Goal: Task Accomplishment & Management: Complete application form

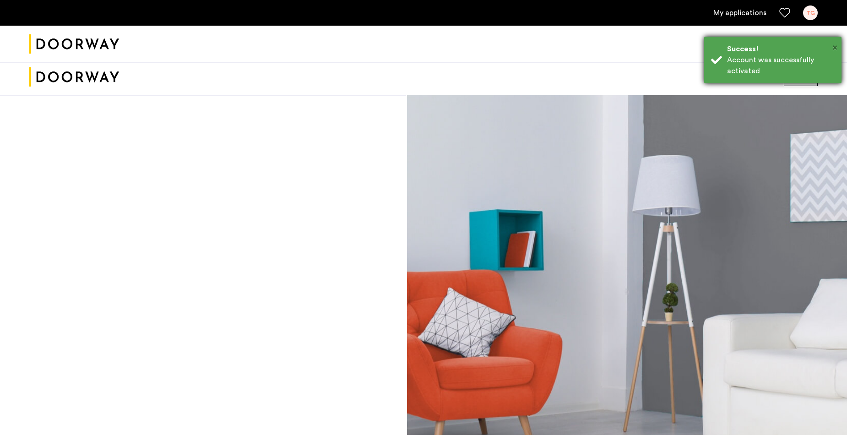
click at [835, 47] on span "×" at bounding box center [835, 47] width 5 height 9
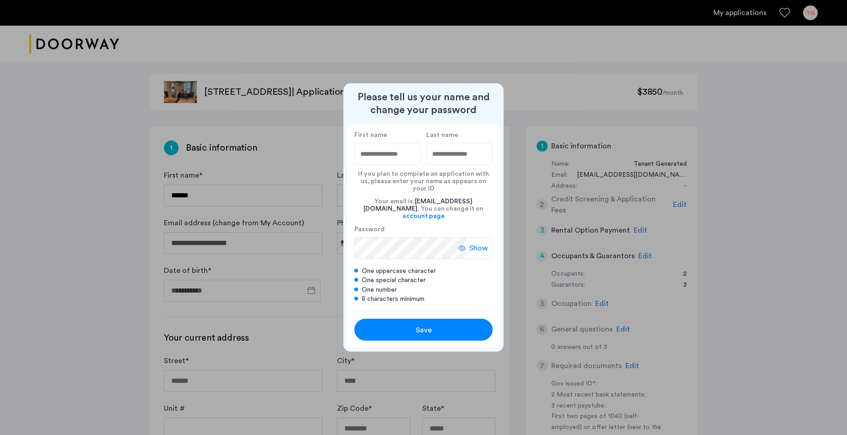
click at [397, 164] on input "First name" at bounding box center [387, 154] width 66 height 22
click at [711, 184] on div at bounding box center [423, 217] width 847 height 435
type input "**********"
click at [484, 243] on span "Show" at bounding box center [478, 248] width 19 height 11
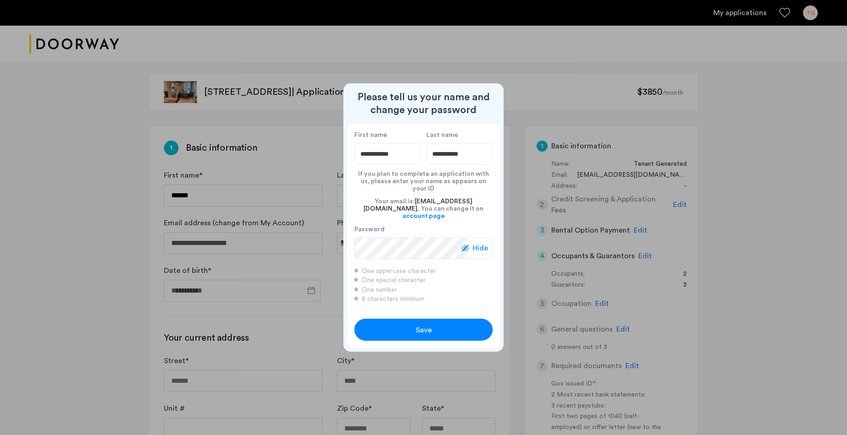
click at [485, 243] on span "Hide" at bounding box center [481, 248] width 16 height 11
click at [431, 325] on span "Save" at bounding box center [424, 330] width 16 height 11
type input "**********"
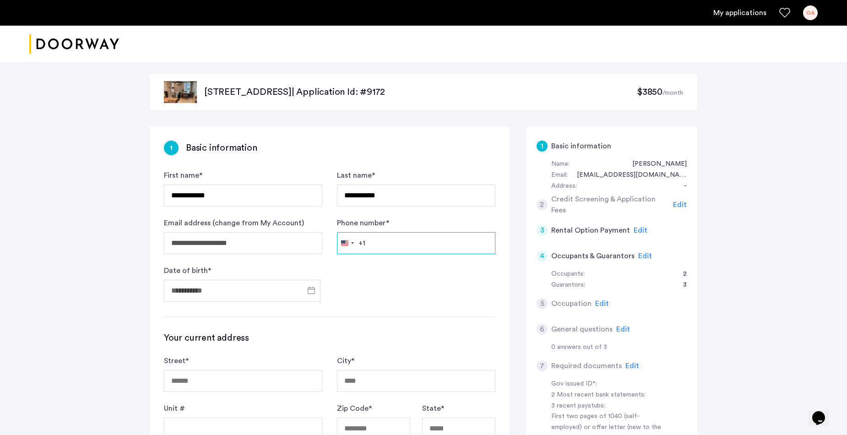
click at [412, 244] on input "Phone number *" at bounding box center [416, 243] width 158 height 22
type input "**********"
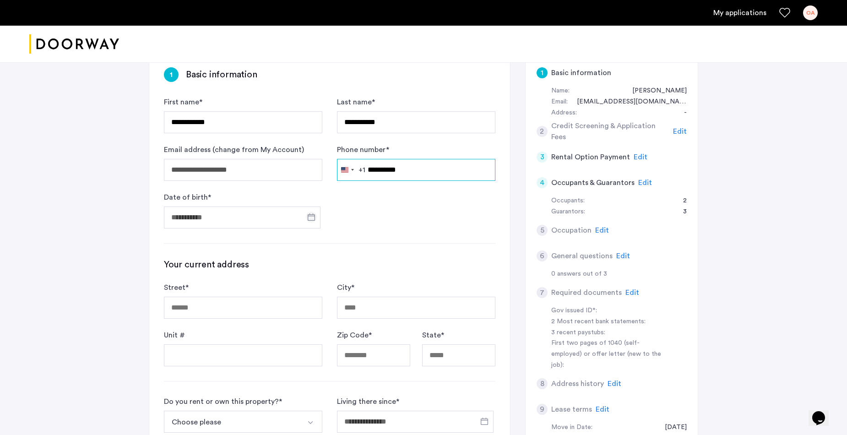
scroll to position [75, 0]
click at [315, 216] on span "Open calendar" at bounding box center [311, 216] width 22 height 22
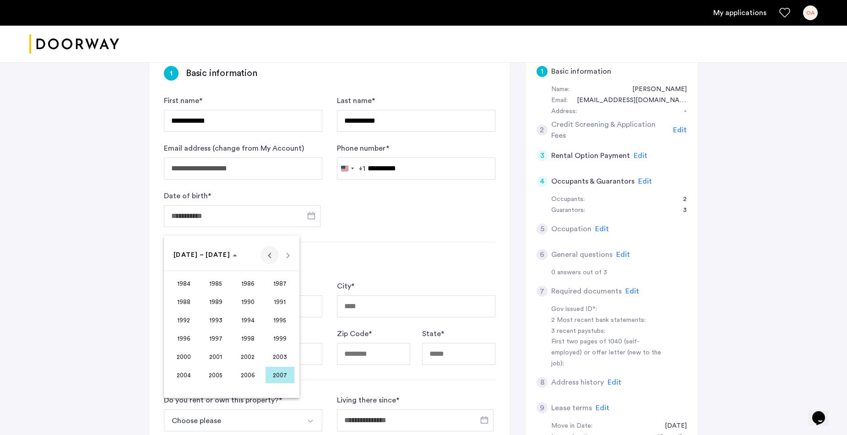
click at [269, 256] on span "Previous 24 years" at bounding box center [270, 255] width 18 height 18
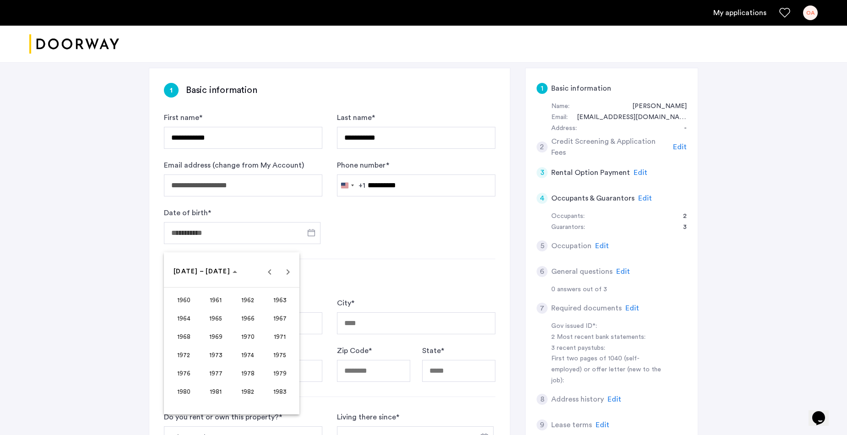
scroll to position [60, 0]
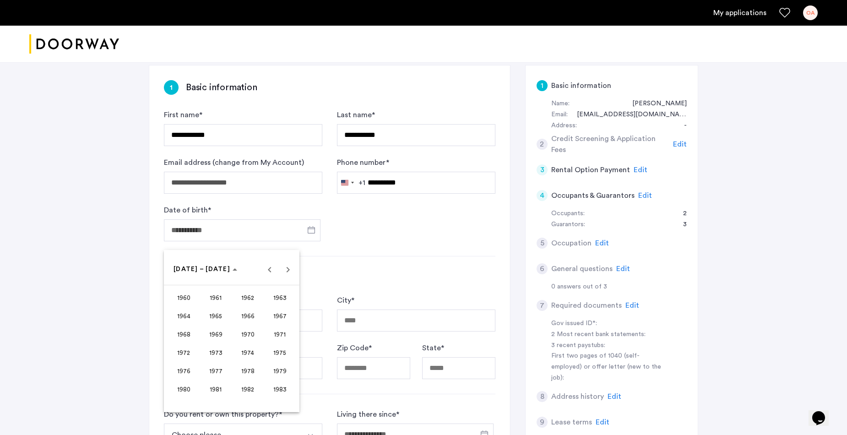
click at [185, 374] on span "1976" at bounding box center [183, 371] width 29 height 16
click at [250, 333] on span "[DATE]" at bounding box center [248, 334] width 29 height 16
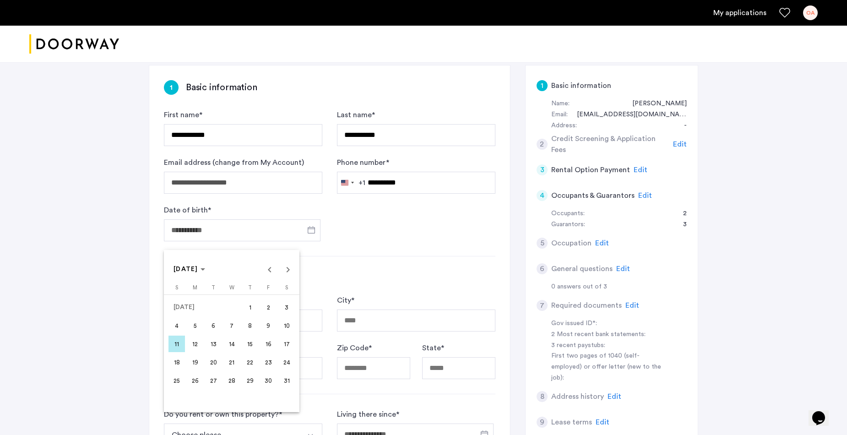
click at [195, 363] on span "19" at bounding box center [195, 362] width 16 height 16
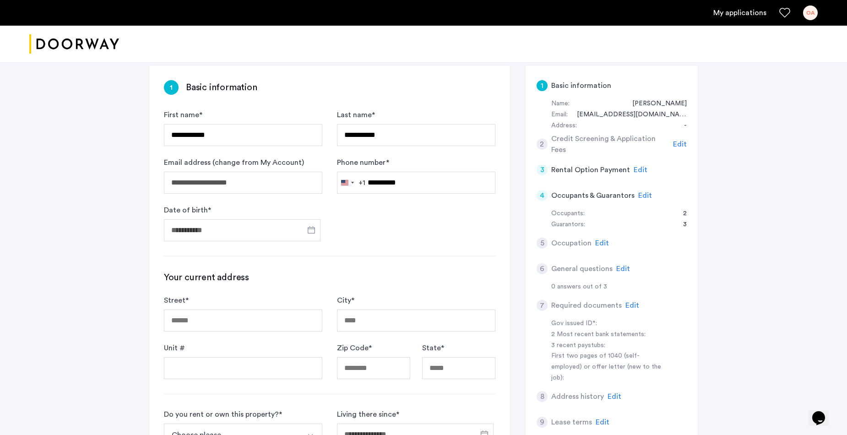
type input "**********"
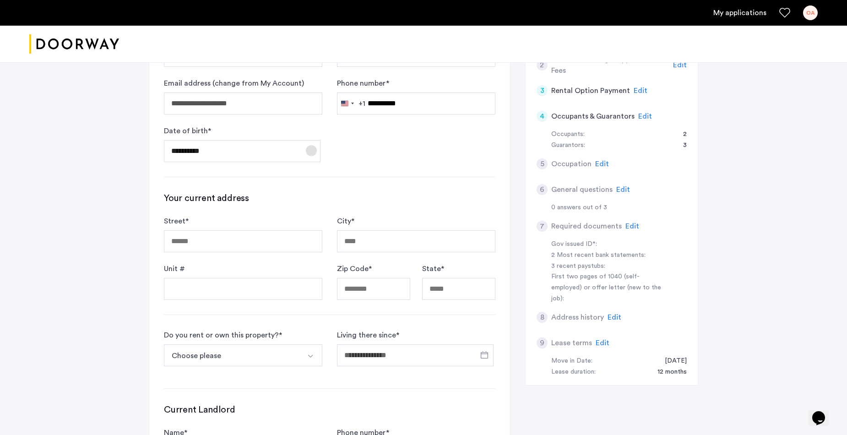
scroll to position [141, 0]
click at [253, 240] on input "Street *" at bounding box center [243, 240] width 158 height 22
type input "**********"
type input "*****"
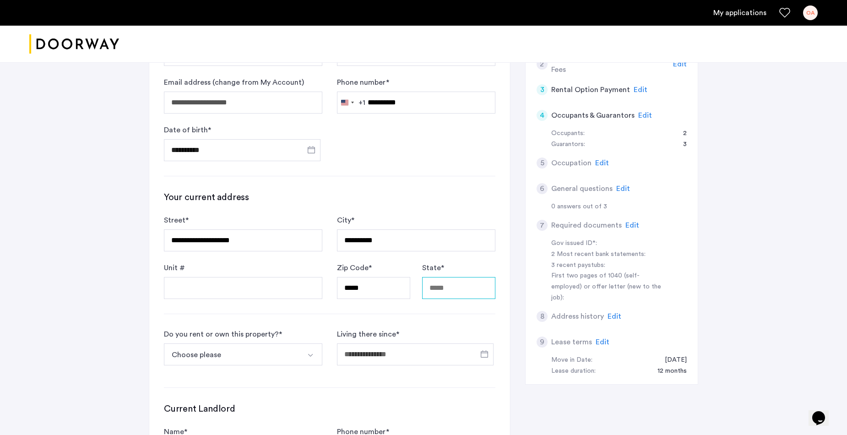
type input "**"
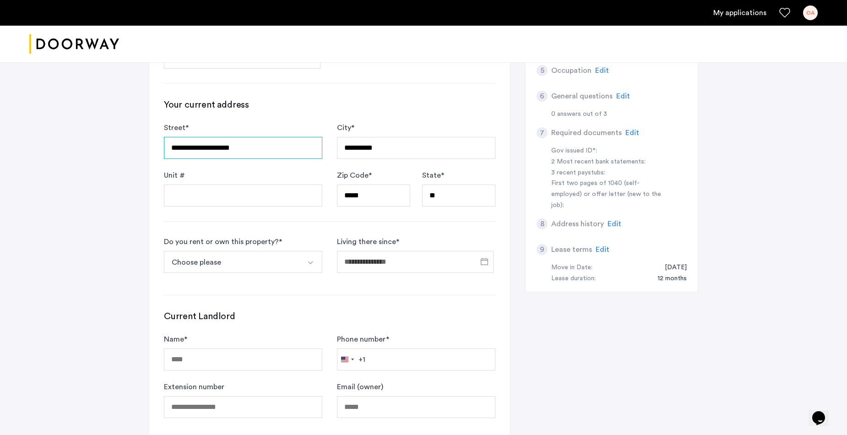
scroll to position [236, 0]
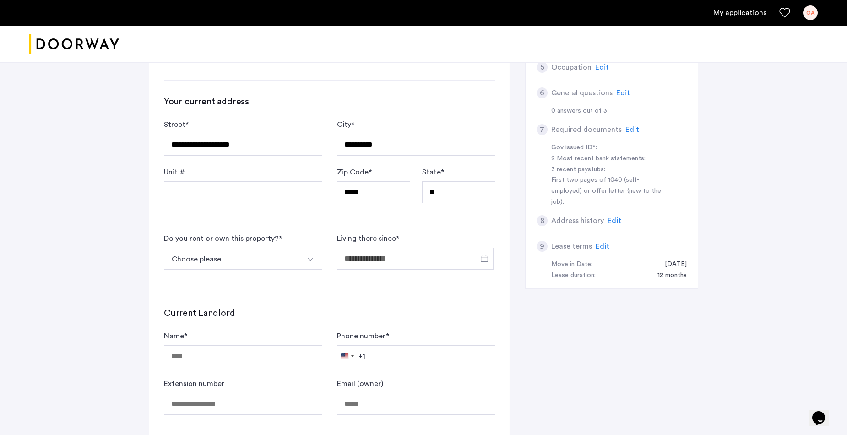
click at [310, 259] on img "Select option" at bounding box center [310, 259] width 7 height 7
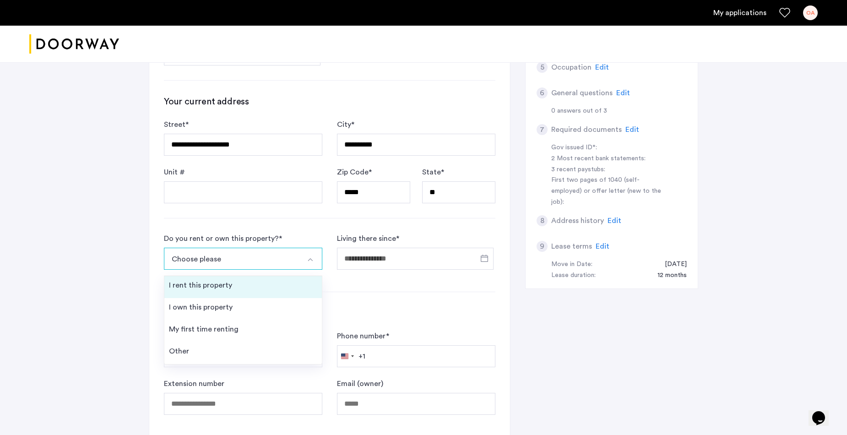
click at [224, 285] on div "I rent this property" at bounding box center [200, 285] width 63 height 11
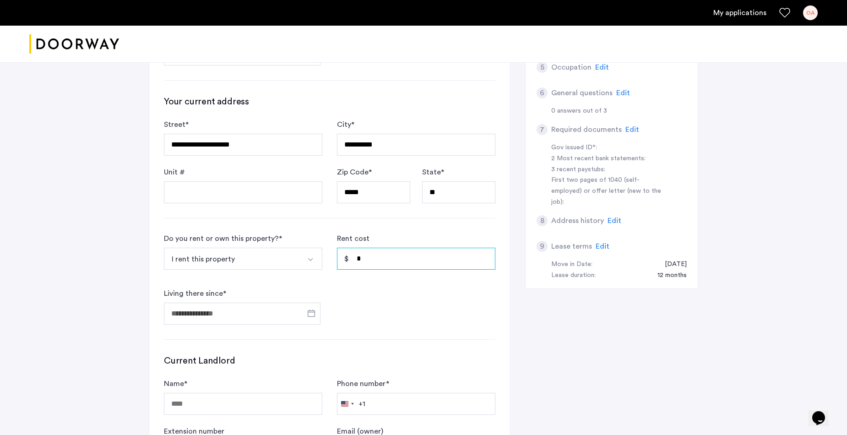
click at [392, 260] on input "*" at bounding box center [416, 259] width 158 height 22
type input "*****"
click at [313, 314] on span "Open calendar" at bounding box center [311, 313] width 22 height 22
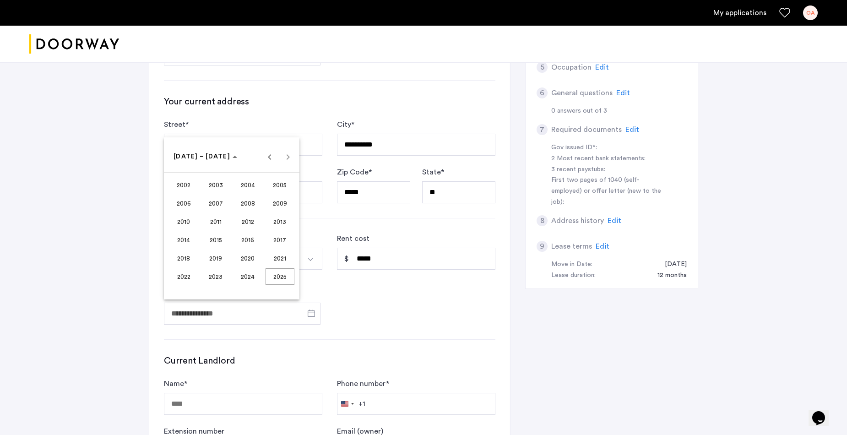
click at [185, 218] on span "2010" at bounding box center [183, 221] width 29 height 16
click at [223, 218] on span "JUN" at bounding box center [216, 221] width 29 height 16
click at [212, 212] on span "1" at bounding box center [213, 213] width 16 height 16
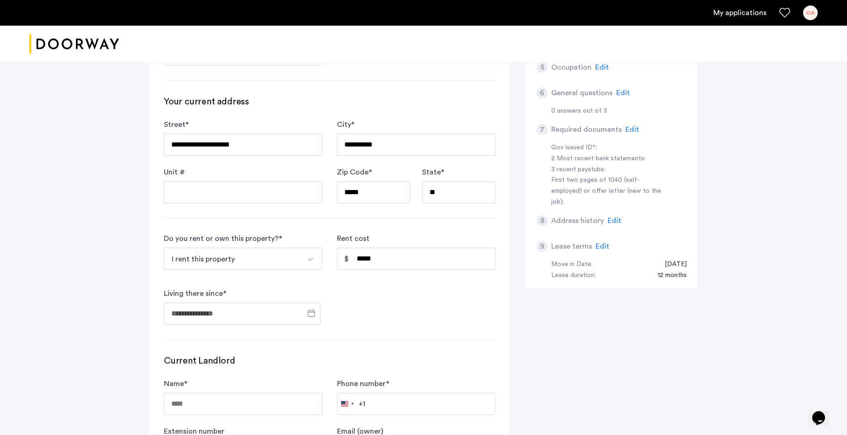
type input "**********"
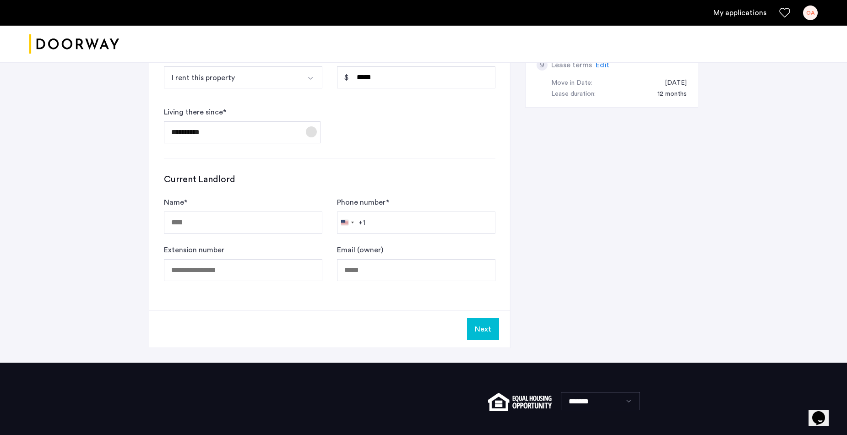
scroll to position [419, 0]
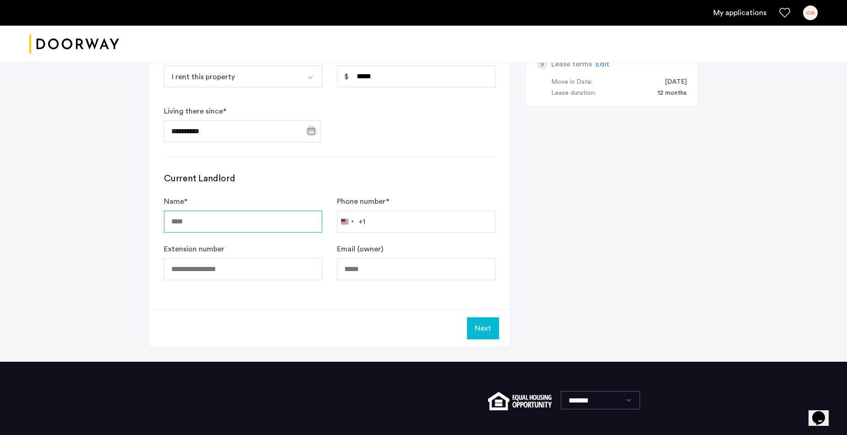
click at [292, 225] on input "Name *" at bounding box center [243, 222] width 158 height 22
type input "**********"
click at [398, 223] on input "Phone number *" at bounding box center [416, 222] width 158 height 22
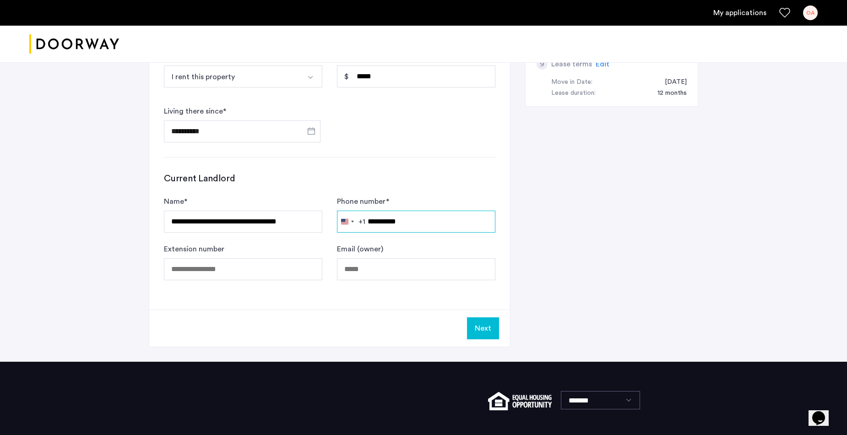
type input "**********"
click at [270, 269] on input "Extension number" at bounding box center [243, 269] width 158 height 22
click at [397, 275] on input "Email (owner)" at bounding box center [416, 269] width 158 height 22
type input "**********"
click at [480, 327] on button "Next" at bounding box center [483, 328] width 32 height 22
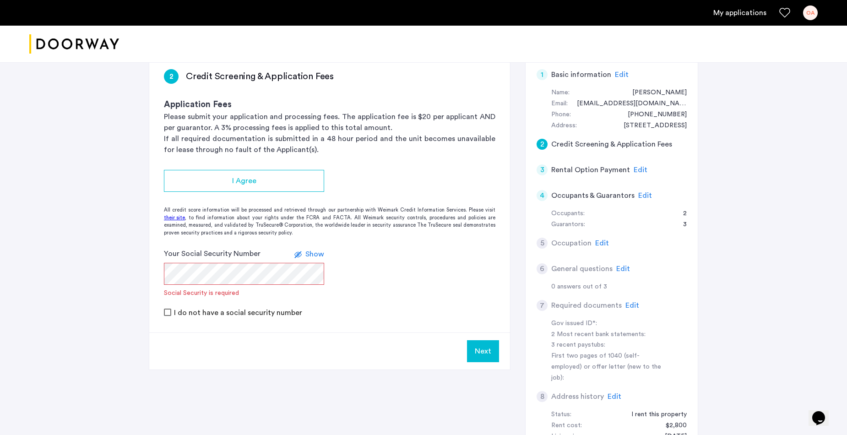
scroll to position [73, 0]
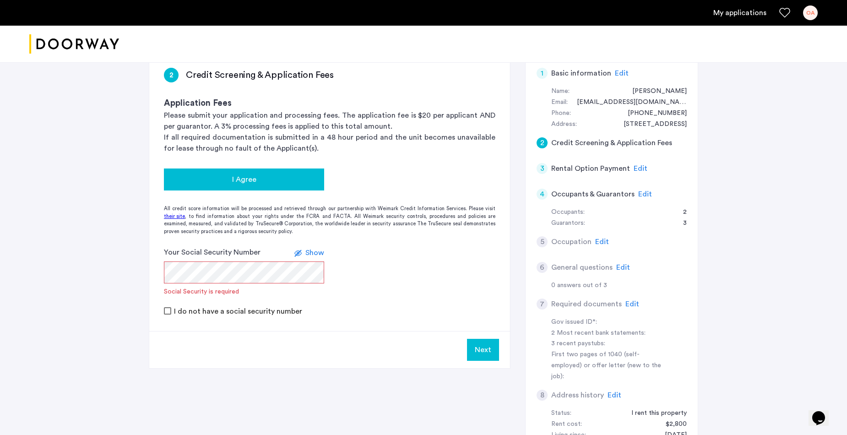
click at [278, 179] on div "I Agree" at bounding box center [244, 179] width 146 height 11
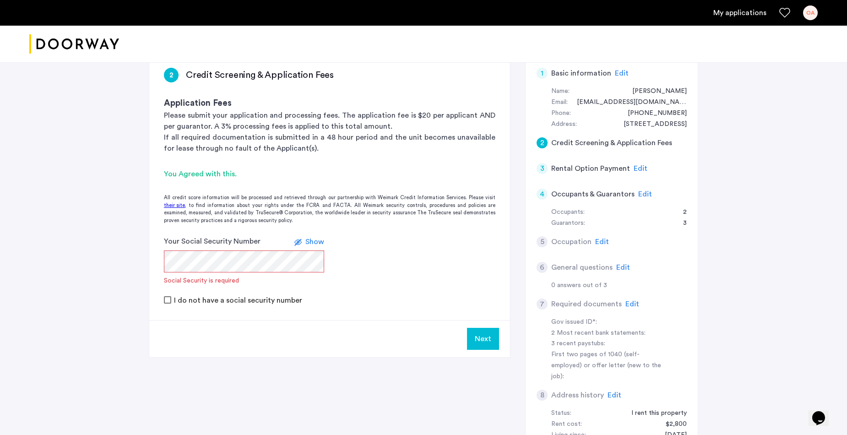
scroll to position [75, 0]
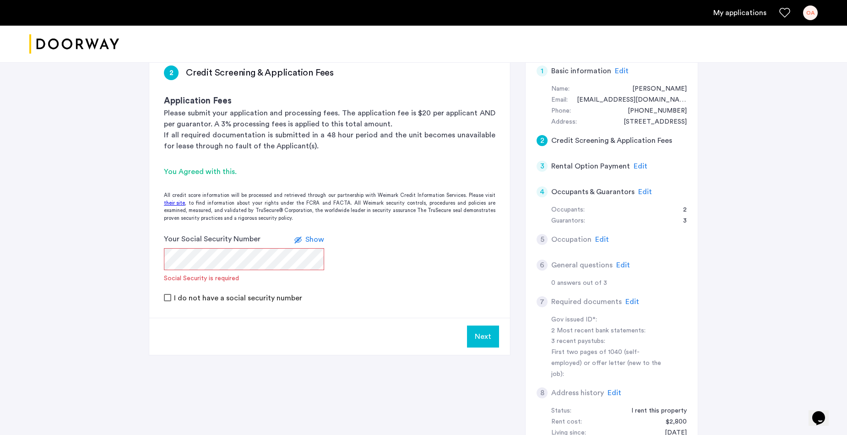
click at [385, 248] on form "Your Social Security Number Show Social Security is required I do not have a so…" at bounding box center [329, 269] width 361 height 70
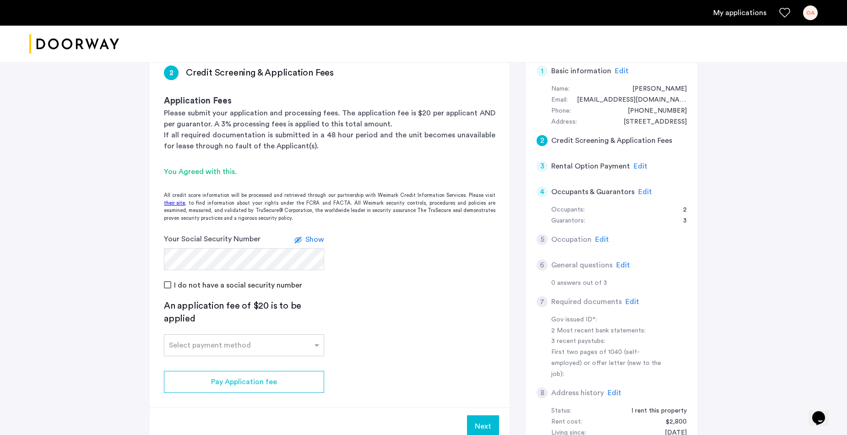
click at [316, 240] on span "Show" at bounding box center [314, 239] width 19 height 7
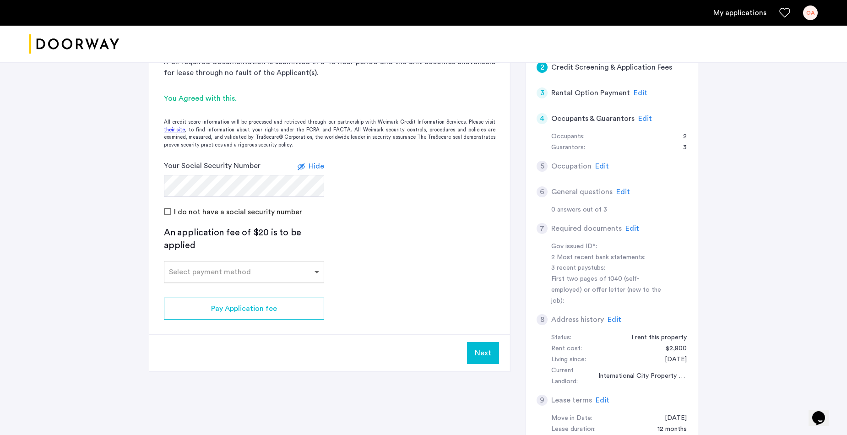
click at [317, 271] on span at bounding box center [317, 272] width 11 height 11
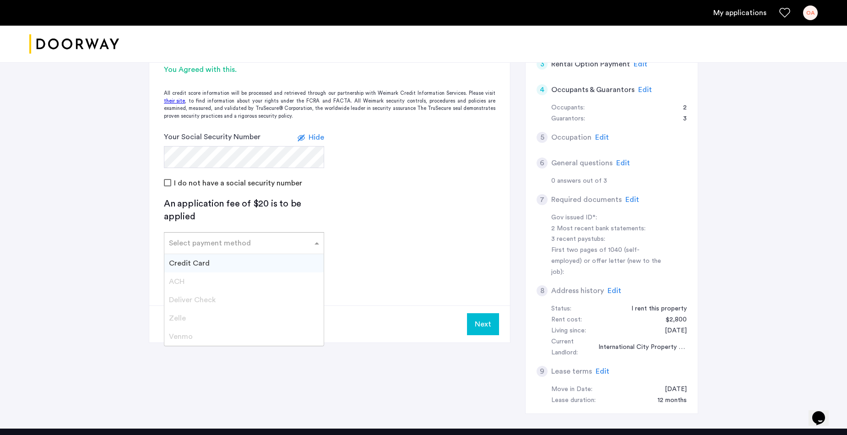
scroll to position [194, 0]
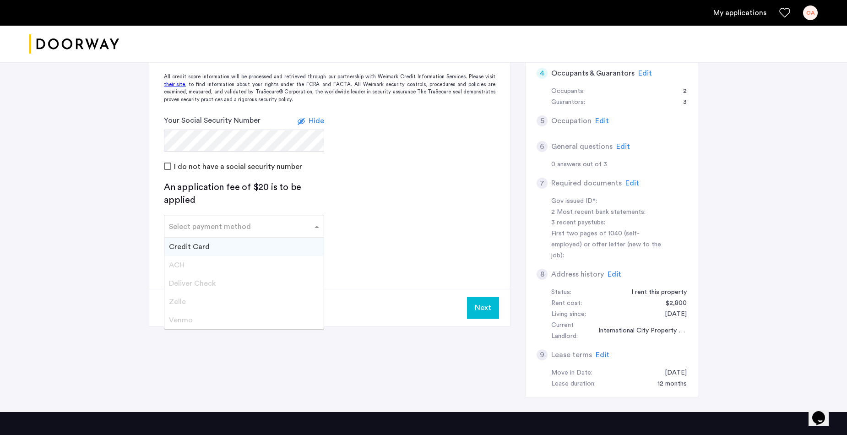
click at [190, 245] on span "Credit Card" at bounding box center [189, 246] width 41 height 7
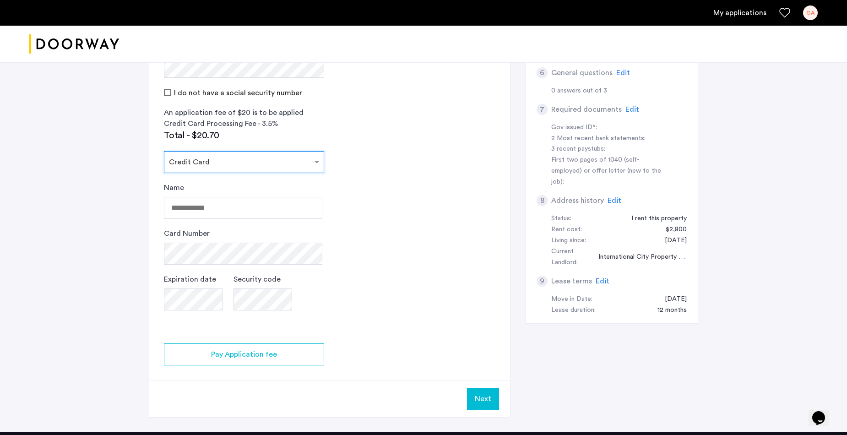
scroll to position [268, 0]
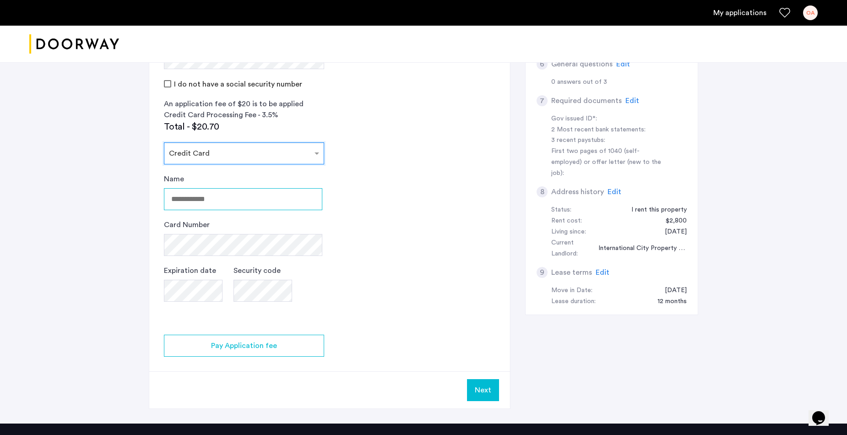
click at [239, 207] on input "Name" at bounding box center [243, 199] width 158 height 22
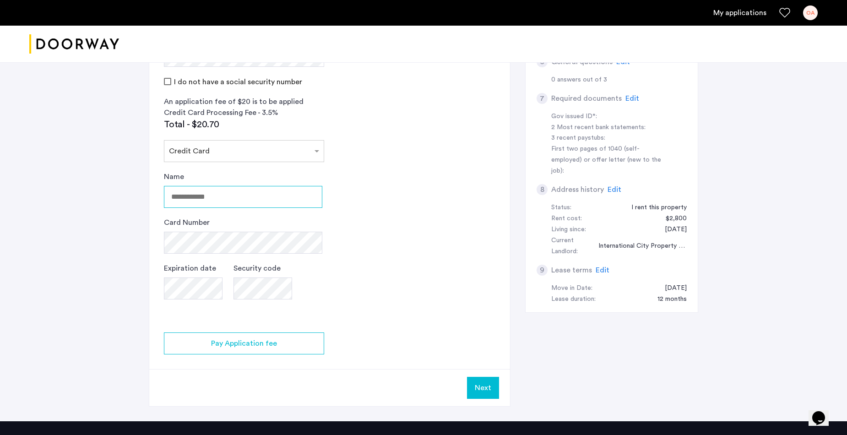
scroll to position [279, 0]
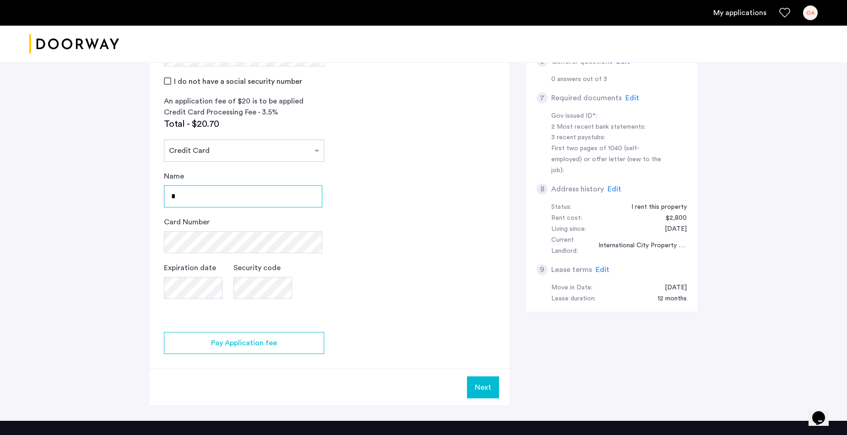
type input "**********"
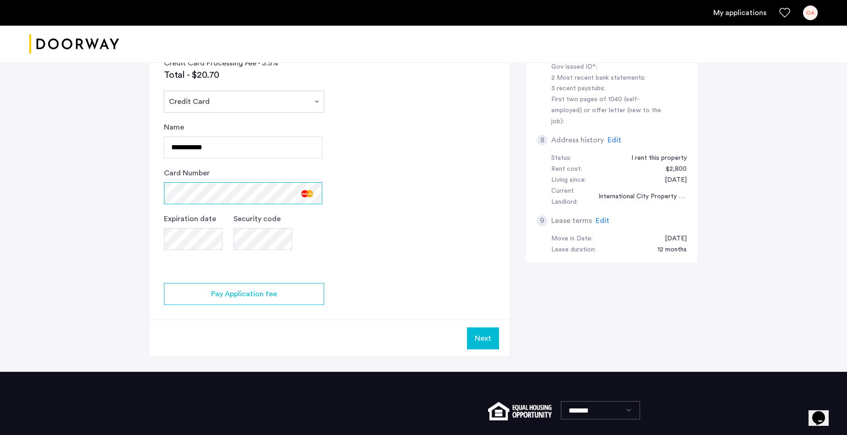
scroll to position [329, 0]
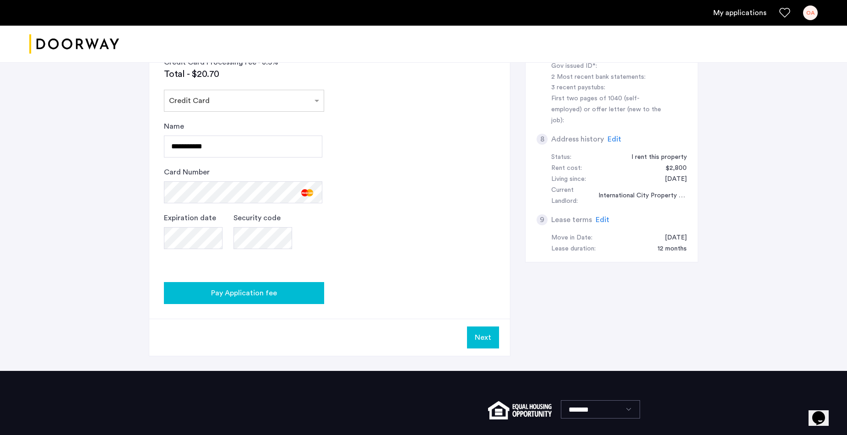
click at [248, 293] on span "Pay Application fee" at bounding box center [244, 293] width 66 height 11
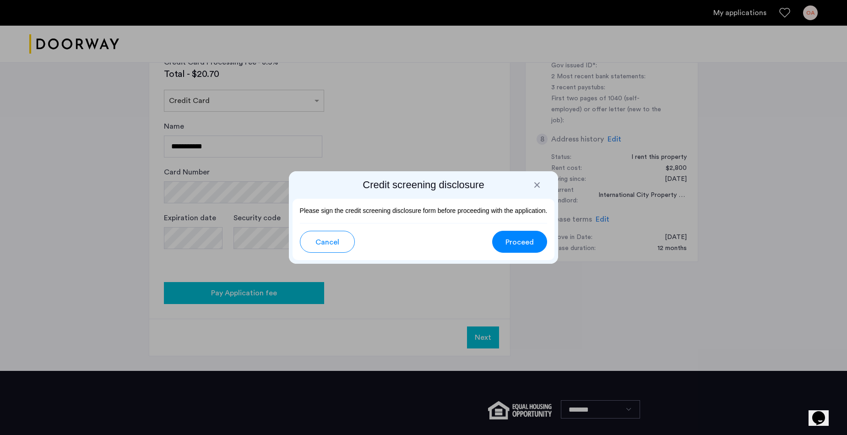
scroll to position [0, 0]
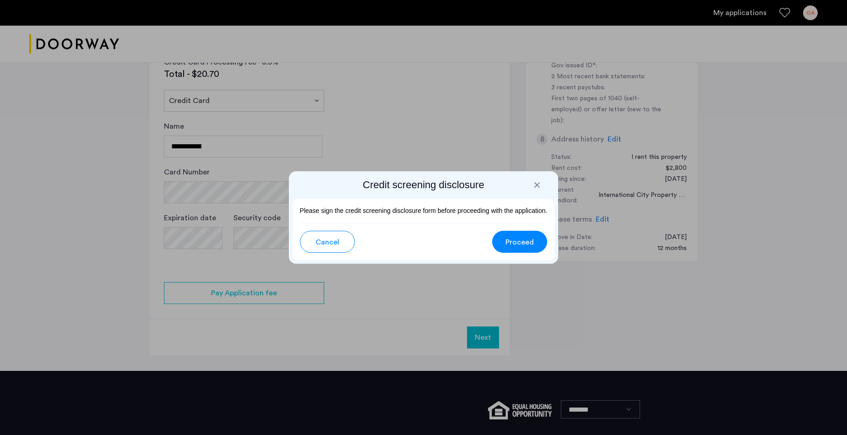
click at [518, 240] on span "Proceed" at bounding box center [520, 242] width 28 height 11
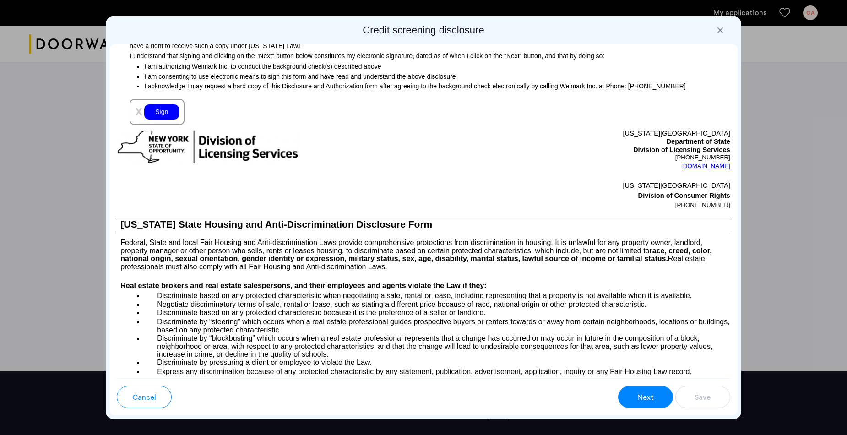
scroll to position [960, 0]
click at [171, 119] on div "Sign" at bounding box center [161, 111] width 35 height 15
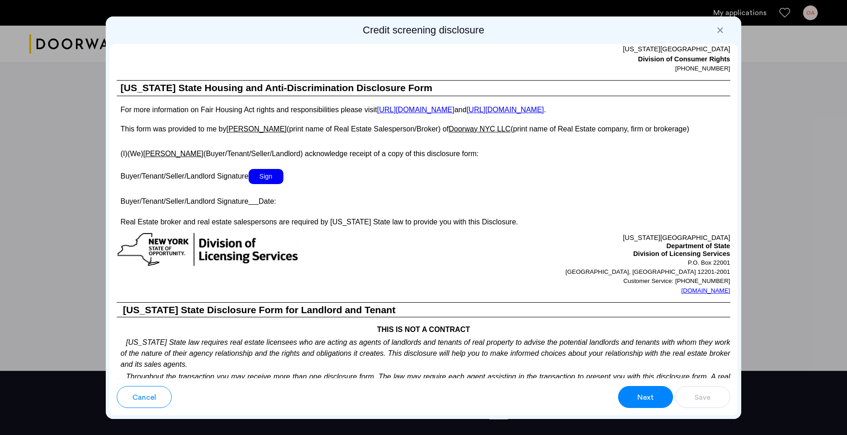
scroll to position [1494, 0]
click at [268, 184] on span "Sign" at bounding box center [266, 176] width 35 height 15
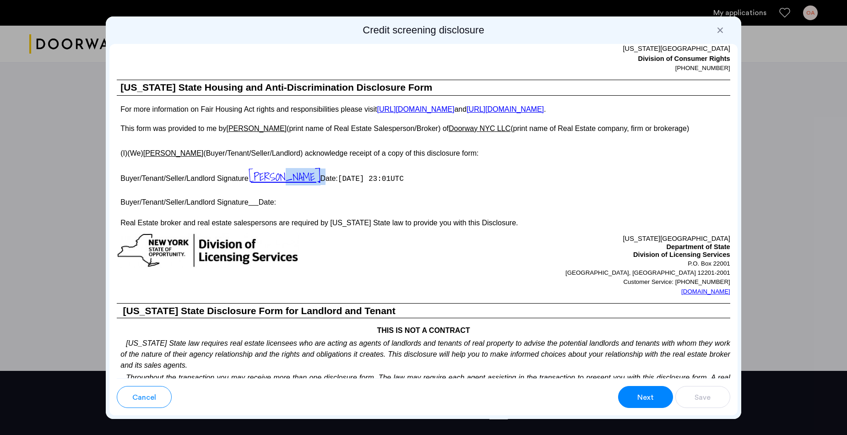
drag, startPoint x: 295, startPoint y: 184, endPoint x: 281, endPoint y: 184, distance: 14.2
click at [281, 184] on p "Buyer/Tenant/Seller/Landlord Signature [PERSON_NAME] Date: [DATE] 23:01UTC" at bounding box center [424, 177] width 614 height 16
click at [298, 208] on p "Buyer/Tenant/Seller/Landlord Signature Date:" at bounding box center [424, 201] width 614 height 13
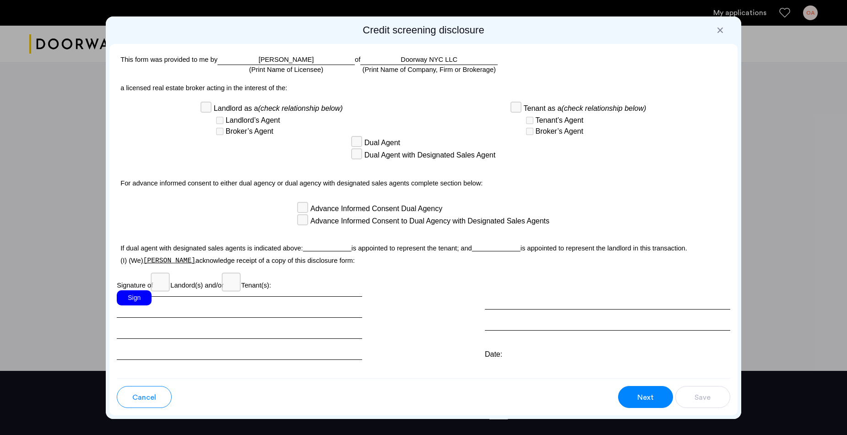
scroll to position [2342, 0]
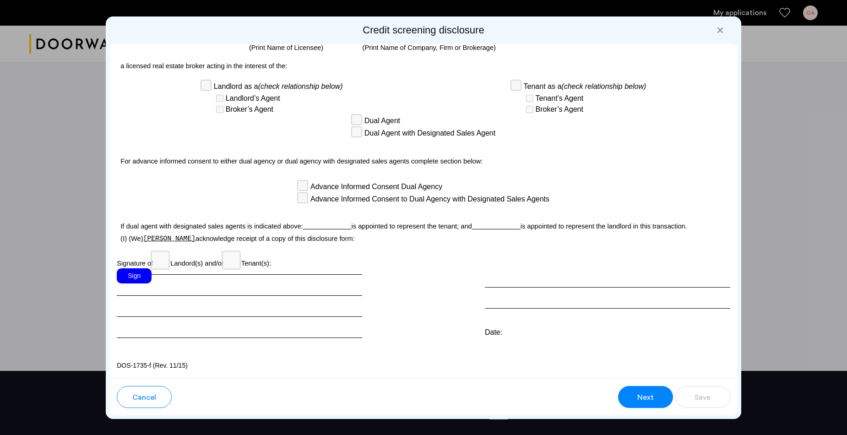
click at [131, 276] on div "Sign" at bounding box center [134, 275] width 35 height 15
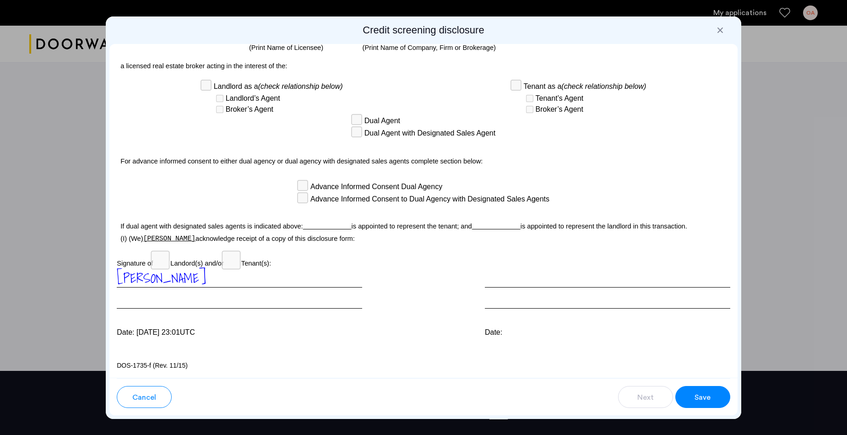
click at [709, 396] on span "Save" at bounding box center [703, 397] width 16 height 11
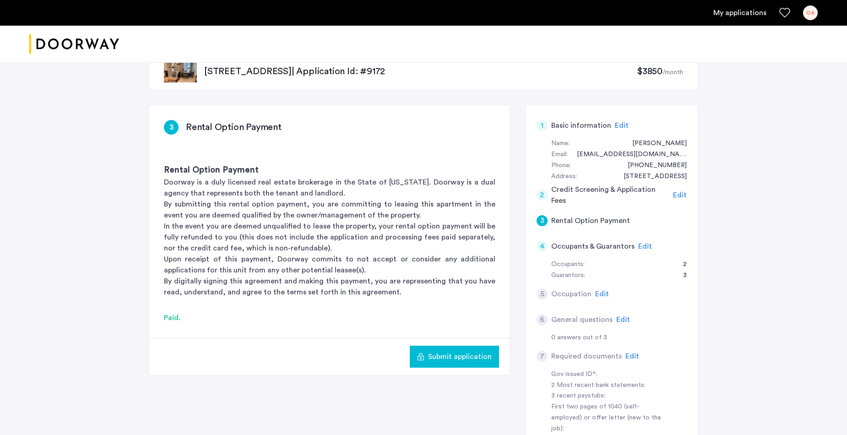
scroll to position [21, 0]
click at [573, 266] on div "Occupants:" at bounding box center [567, 264] width 33 height 11
click at [573, 277] on div "Guarantors:" at bounding box center [568, 275] width 34 height 11
click at [643, 245] on span "Edit" at bounding box center [645, 245] width 14 height 7
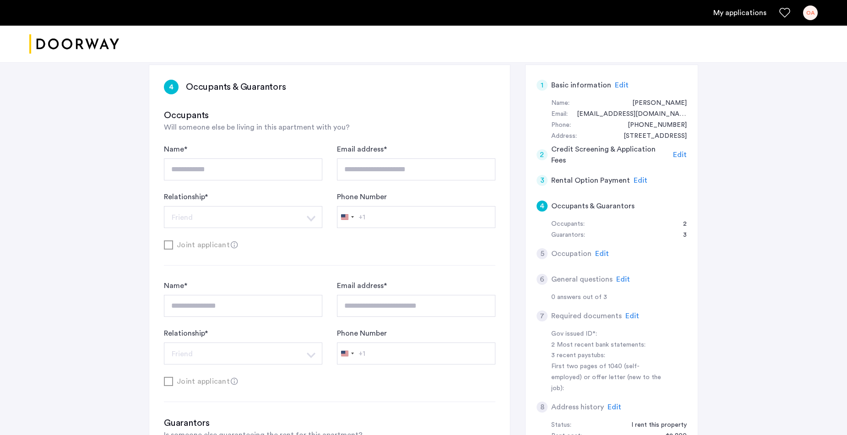
scroll to position [61, 0]
click at [600, 254] on span "Edit" at bounding box center [602, 253] width 14 height 7
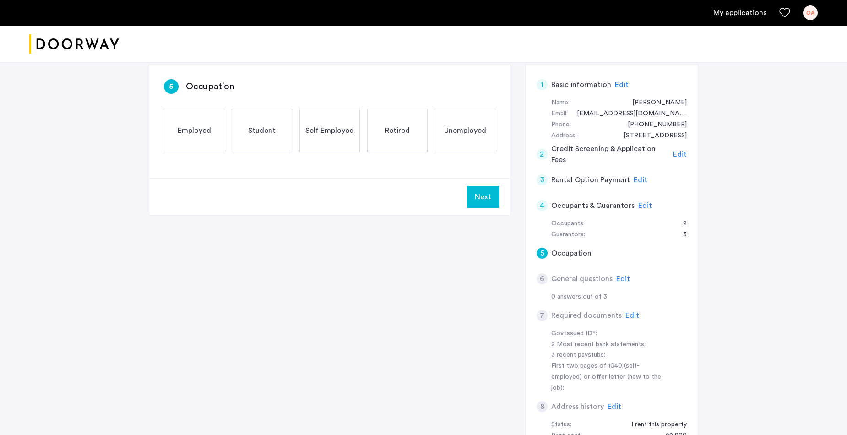
click at [197, 131] on span "Employed" at bounding box center [194, 130] width 33 height 11
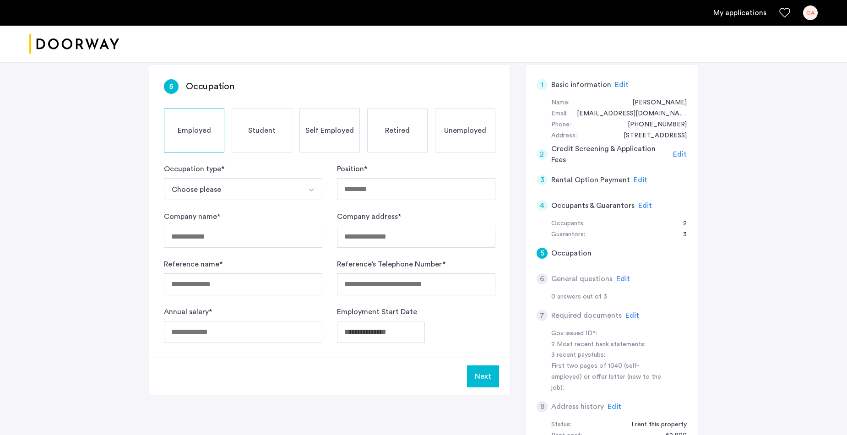
click at [312, 191] on img "Select option" at bounding box center [311, 189] width 7 height 7
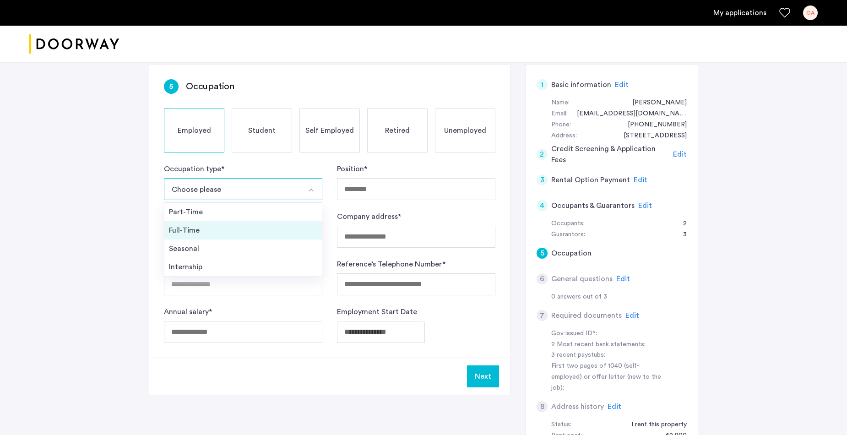
click at [203, 229] on div "Full-Time" at bounding box center [243, 230] width 148 height 11
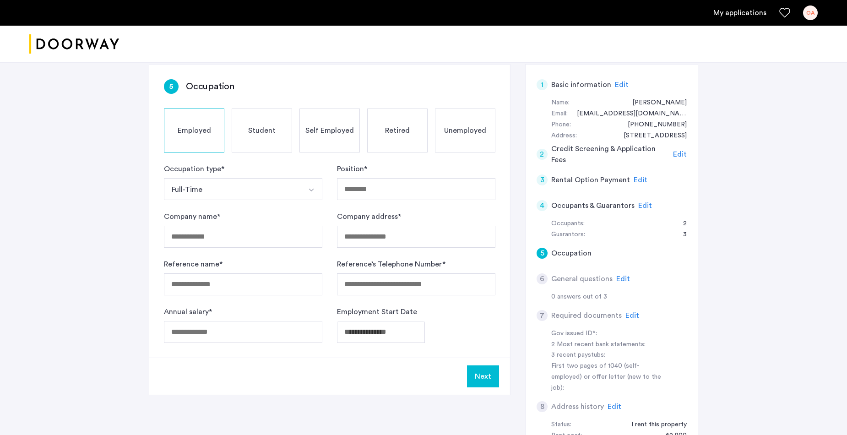
scroll to position [60, 0]
click at [438, 191] on input "Position *" at bounding box center [416, 190] width 158 height 22
type input "******"
click at [264, 241] on input "Company name *" at bounding box center [243, 238] width 158 height 22
type input "****"
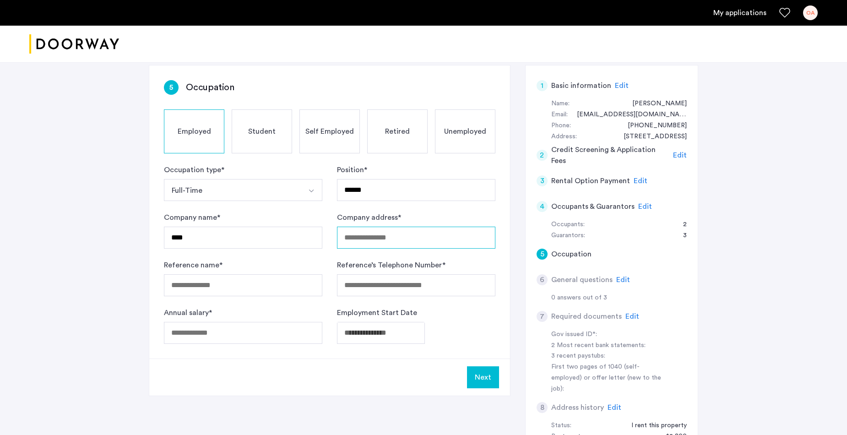
click at [434, 238] on input "Company address *" at bounding box center [416, 238] width 158 height 22
type input "**********"
click at [233, 284] on input "Reference name *" at bounding box center [243, 285] width 158 height 22
type input "**********"
click at [385, 290] on input "Reference’s Telephone Number *" at bounding box center [416, 285] width 158 height 22
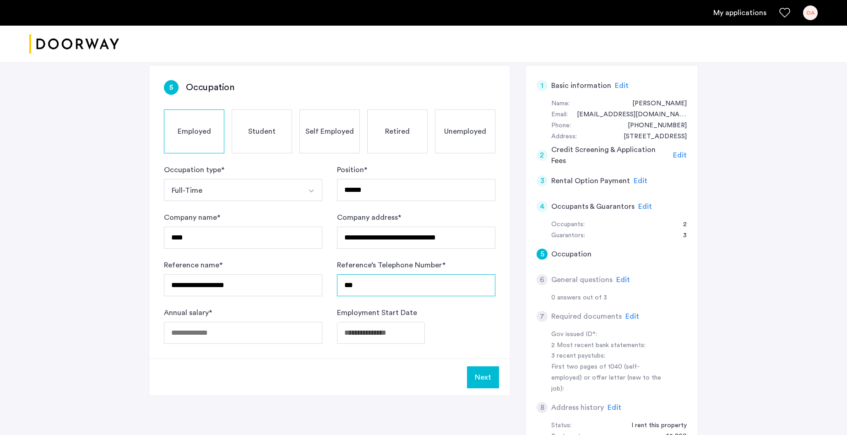
click at [370, 287] on input "***" at bounding box center [416, 285] width 158 height 22
type input "**********"
click at [249, 337] on input "Annual salary *" at bounding box center [243, 333] width 158 height 22
type input "*****"
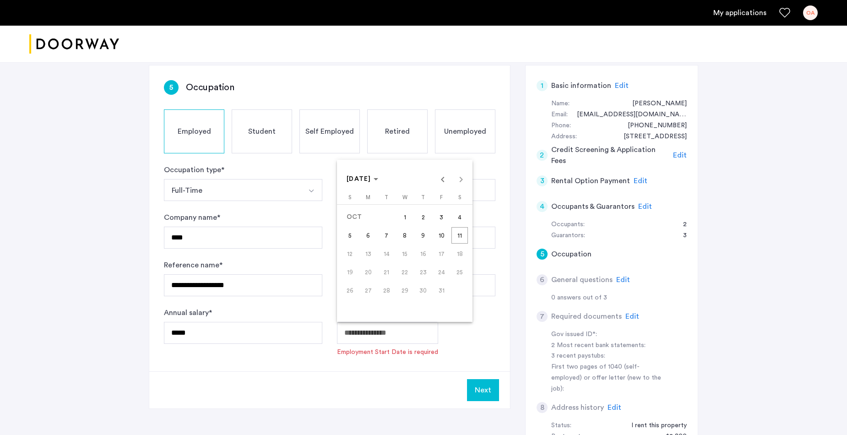
click at [393, 332] on body "**********" at bounding box center [423, 157] width 847 height 435
click at [371, 177] on span "[DATE]" at bounding box center [359, 179] width 25 height 6
click at [422, 298] on span "2024" at bounding box center [421, 299] width 29 height 16
click at [388, 261] on span "OCT" at bounding box center [389, 262] width 29 height 16
click at [351, 306] on span "27" at bounding box center [350, 308] width 16 height 16
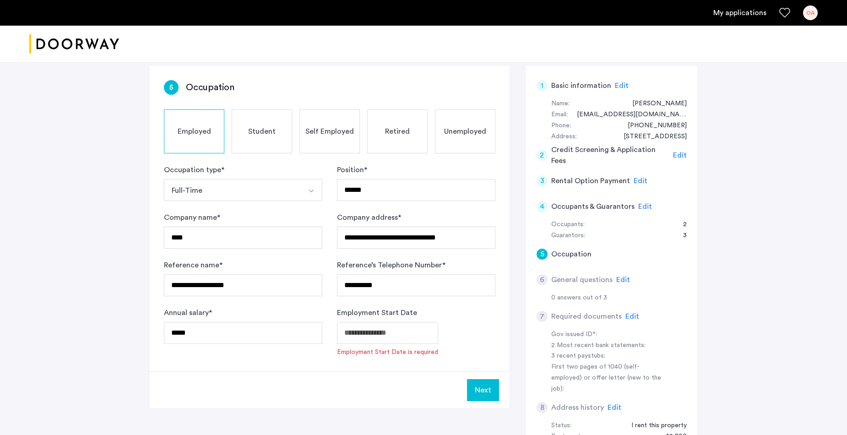
type input "**********"
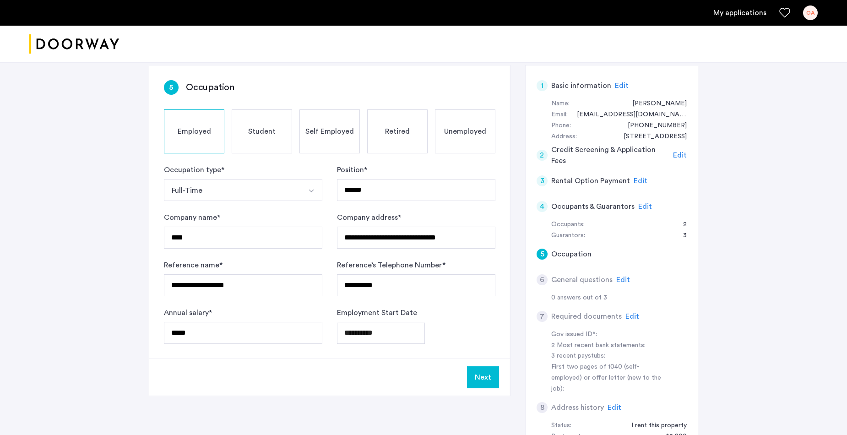
click at [484, 375] on button "Next" at bounding box center [483, 377] width 32 height 22
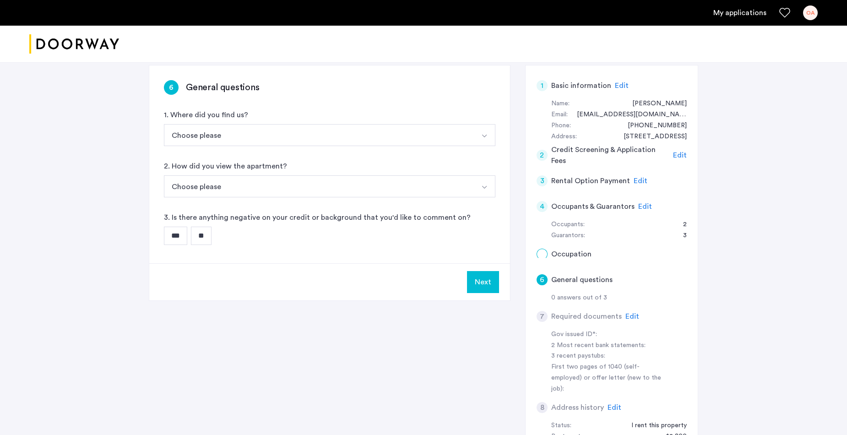
scroll to position [0, 0]
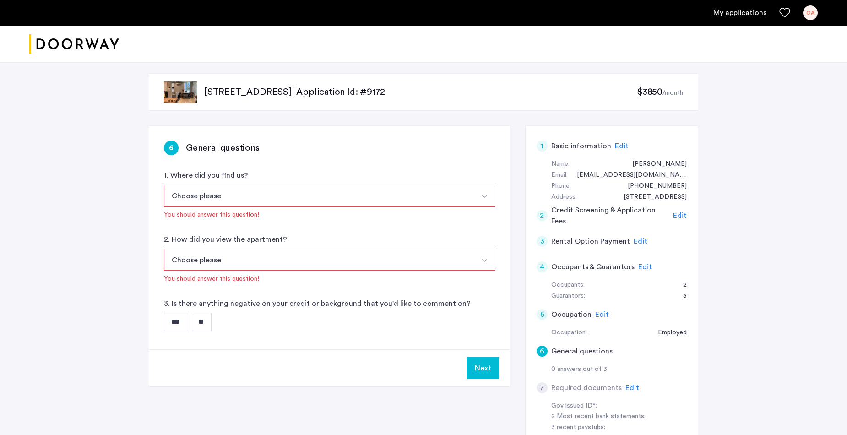
click at [485, 196] on img "Select option" at bounding box center [484, 196] width 7 height 7
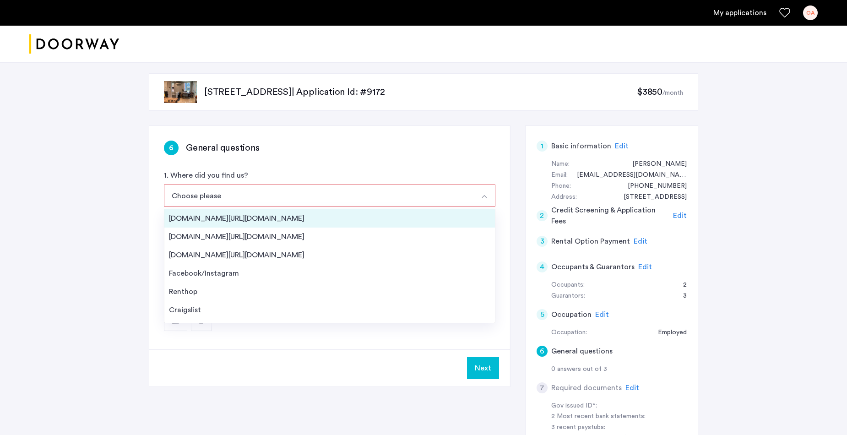
click at [280, 225] on li "[DOMAIN_NAME][URL][DOMAIN_NAME]" at bounding box center [329, 218] width 331 height 18
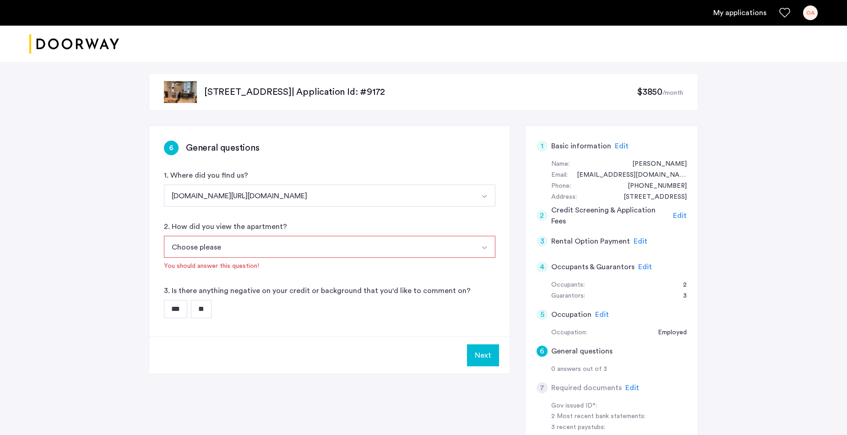
click at [488, 250] on img "Select option" at bounding box center [484, 247] width 7 height 7
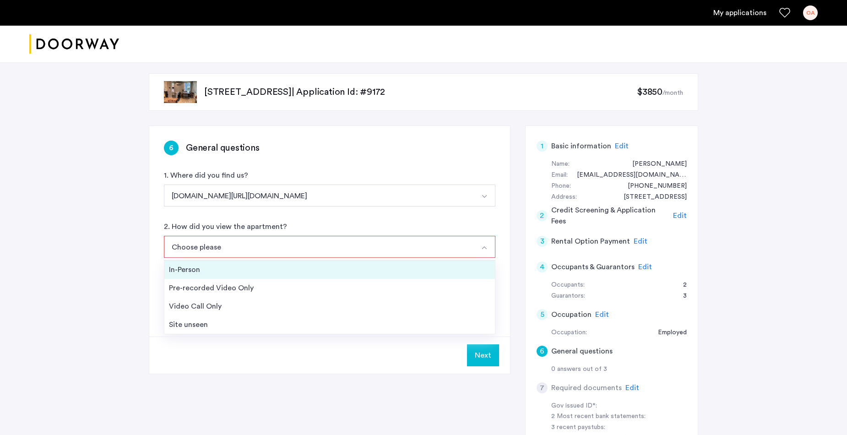
click at [206, 269] on div "In-Person" at bounding box center [330, 269] width 322 height 11
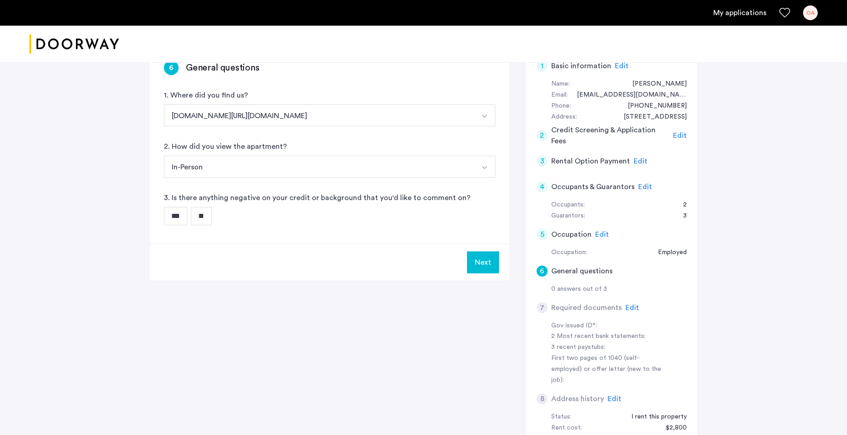
scroll to position [83, 0]
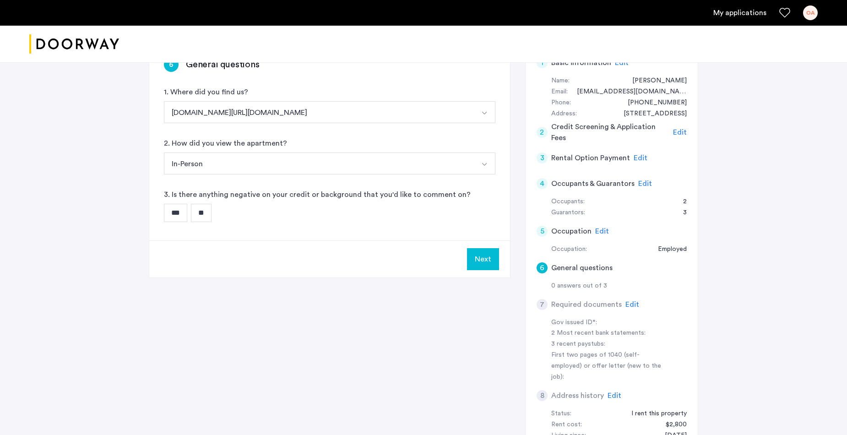
click at [479, 259] on button "Next" at bounding box center [483, 259] width 32 height 22
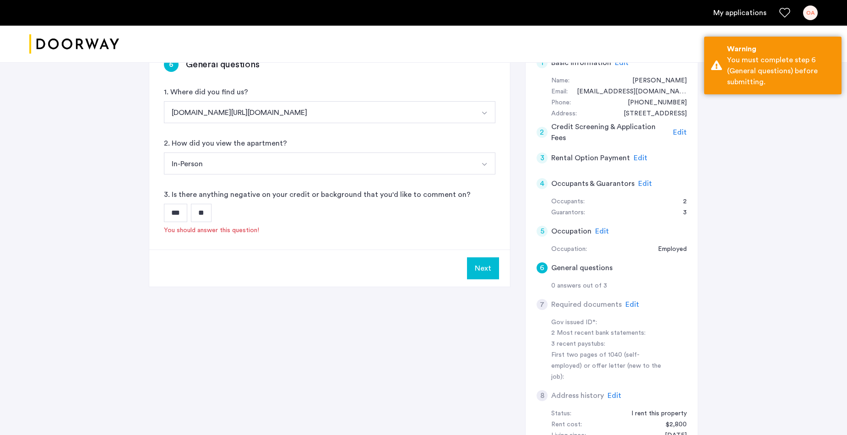
drag, startPoint x: 205, startPoint y: 214, endPoint x: 229, endPoint y: 223, distance: 25.6
click at [205, 214] on input "**" at bounding box center [201, 213] width 21 height 18
click at [476, 258] on button "Next" at bounding box center [483, 259] width 32 height 22
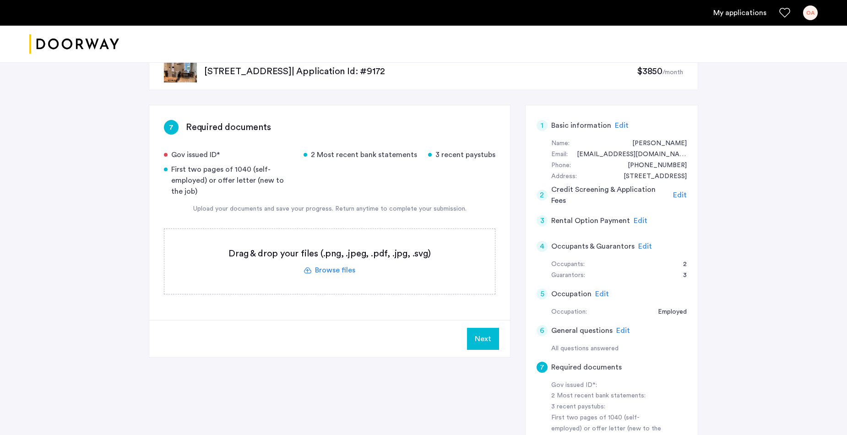
scroll to position [9, 0]
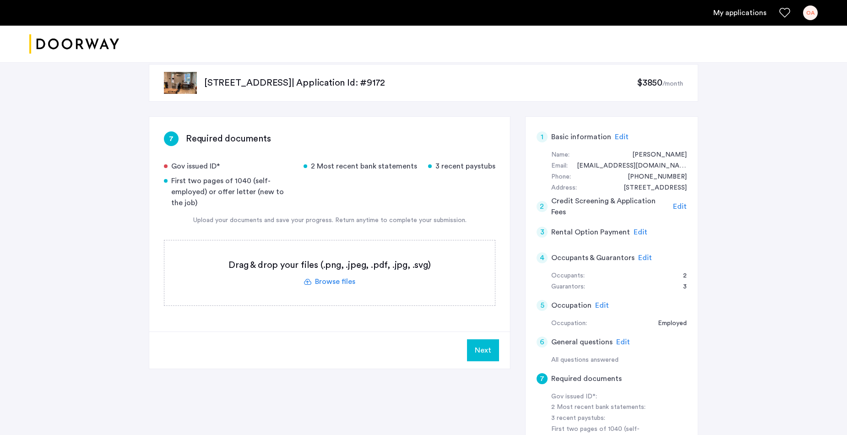
click at [341, 283] on label at bounding box center [329, 272] width 331 height 65
click at [0, 0] on input "file" at bounding box center [0, 0] width 0 height 0
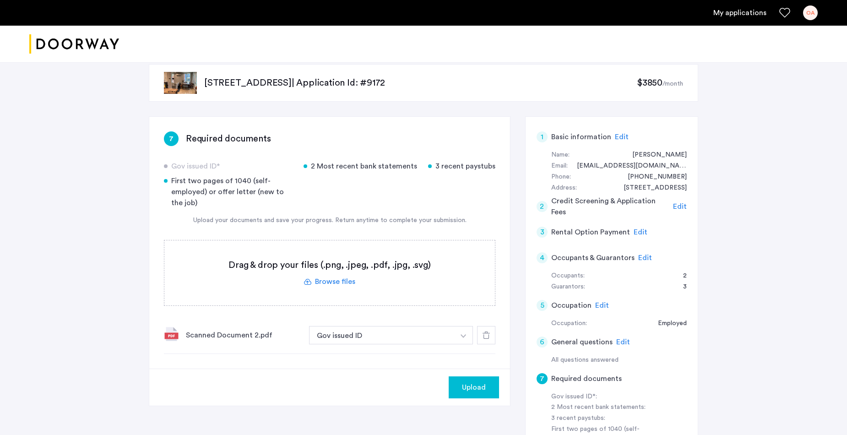
click at [338, 283] on label at bounding box center [329, 272] width 331 height 65
click at [0, 0] on input "file" at bounding box center [0, 0] width 0 height 0
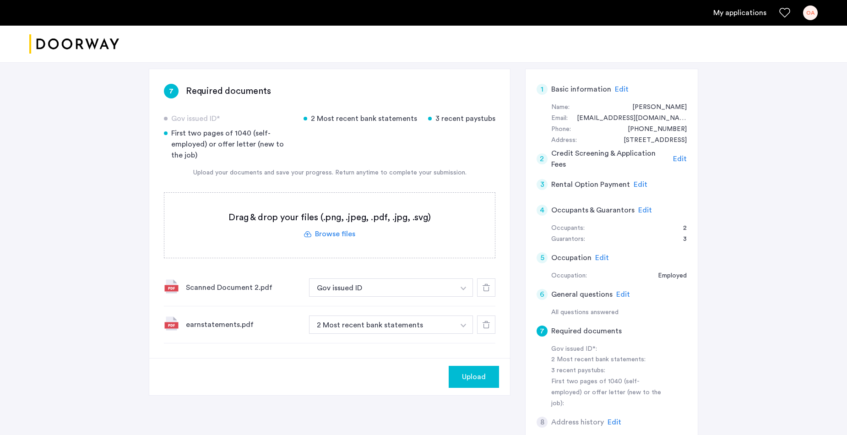
scroll to position [59, 0]
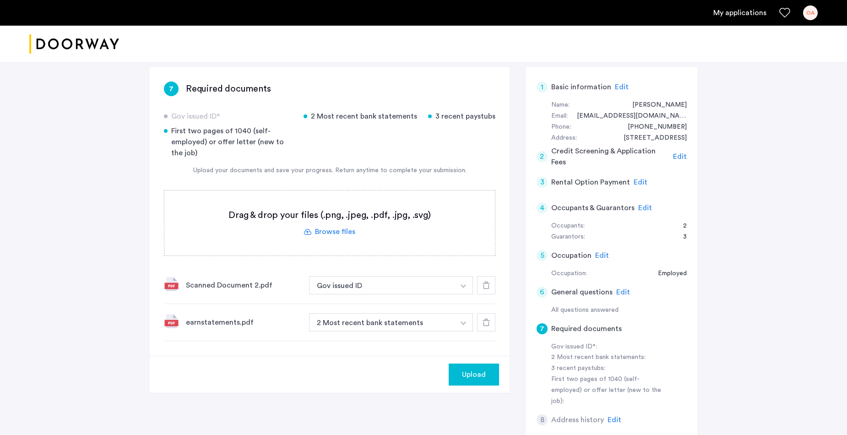
click at [463, 324] on img "button" at bounding box center [463, 324] width 5 height 4
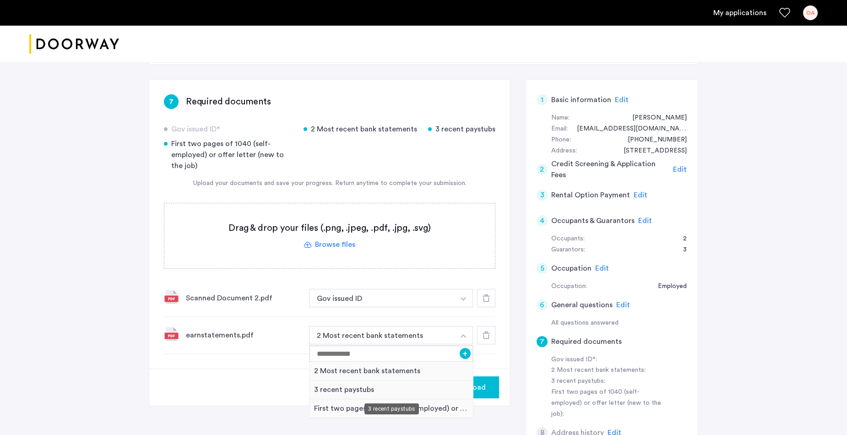
scroll to position [47, 0]
click at [354, 391] on div "3 recent paystubs" at bounding box center [391, 389] width 163 height 19
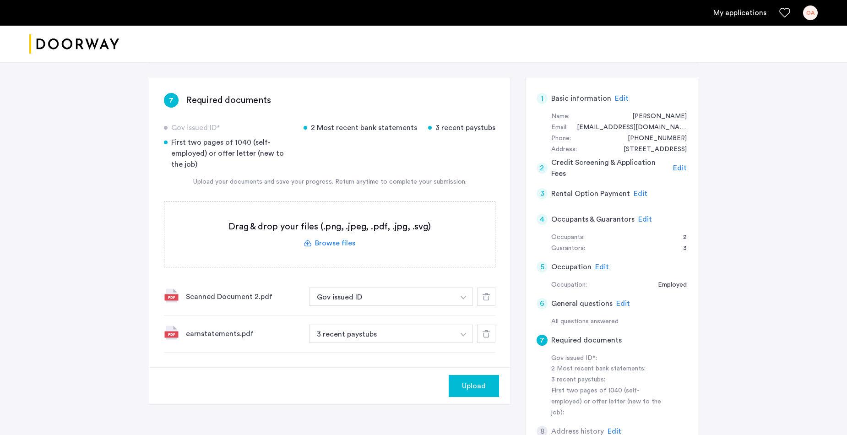
click at [334, 242] on label at bounding box center [329, 234] width 331 height 65
click at [0, 0] on input "file" at bounding box center [0, 0] width 0 height 0
click at [602, 266] on span "Edit" at bounding box center [602, 266] width 14 height 7
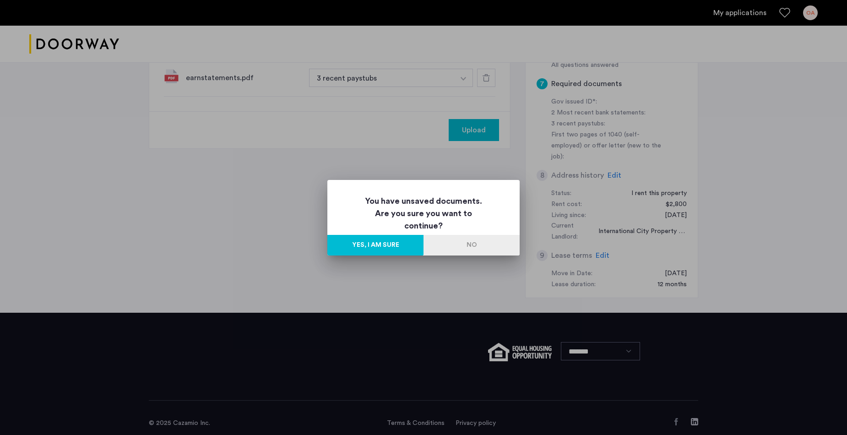
scroll to position [0, 0]
click at [471, 244] on button "No" at bounding box center [472, 245] width 96 height 21
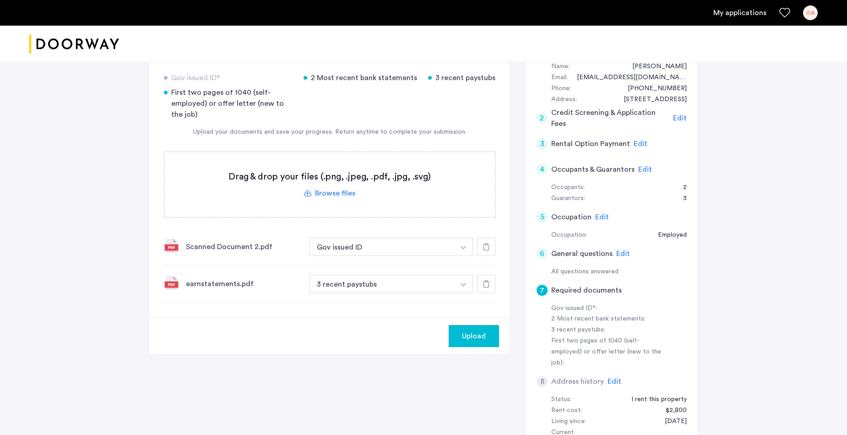
scroll to position [55, 0]
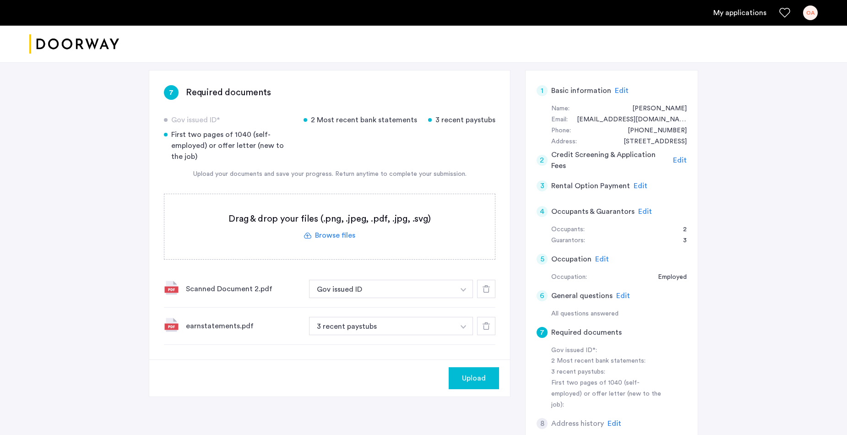
click at [336, 235] on label at bounding box center [329, 226] width 331 height 65
click at [0, 0] on input "file" at bounding box center [0, 0] width 0 height 0
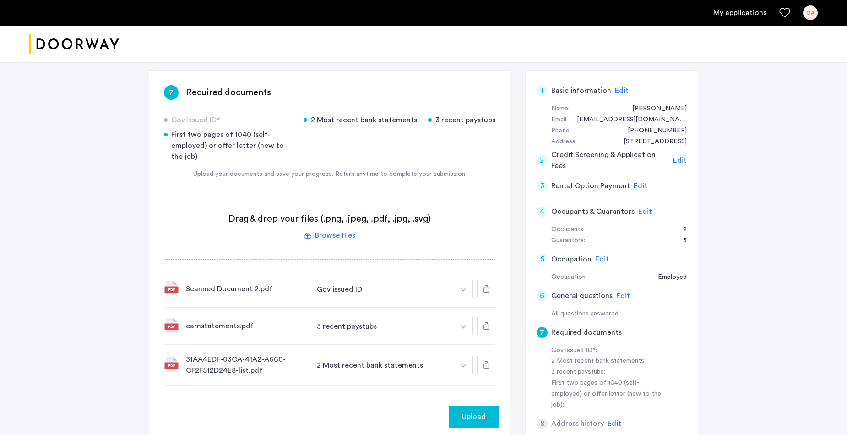
click at [329, 234] on label at bounding box center [329, 226] width 331 height 65
click at [0, 0] on input "file" at bounding box center [0, 0] width 0 height 0
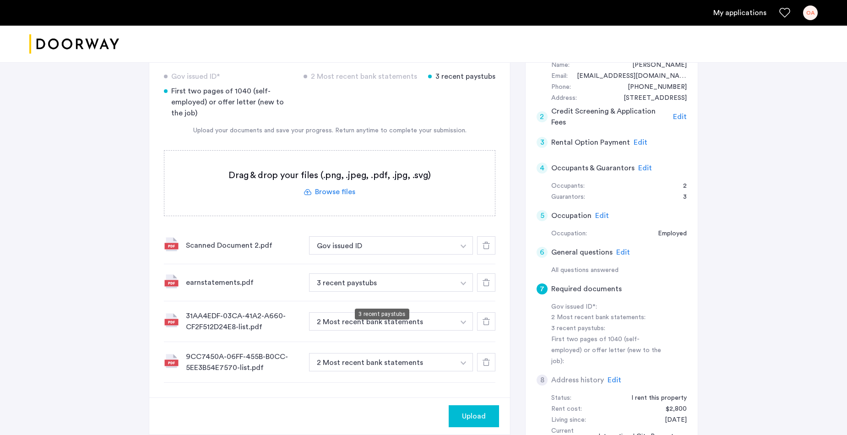
scroll to position [99, 0]
click at [476, 416] on span "Upload" at bounding box center [474, 415] width 24 height 11
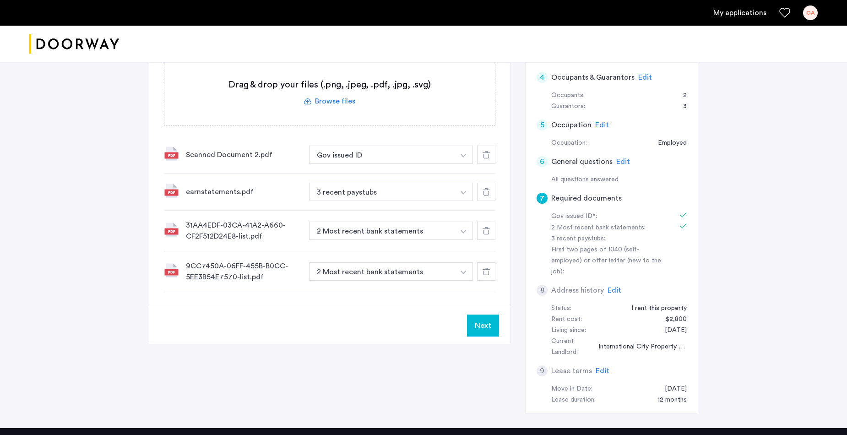
scroll to position [191, 0]
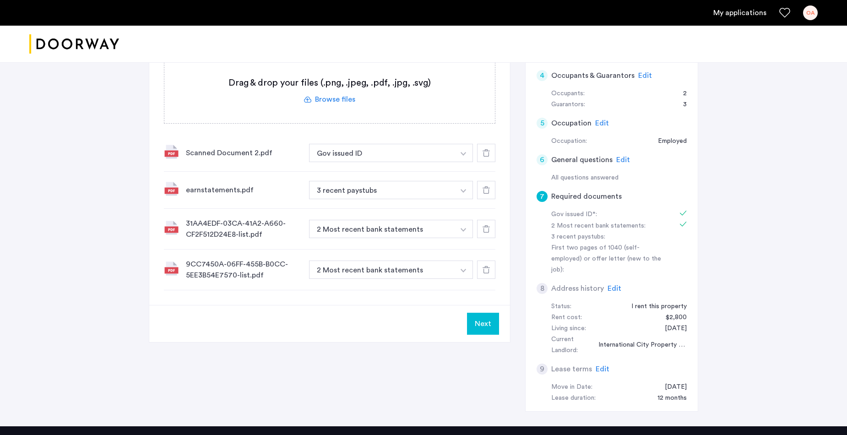
click at [483, 320] on button "Next" at bounding box center [483, 324] width 32 height 22
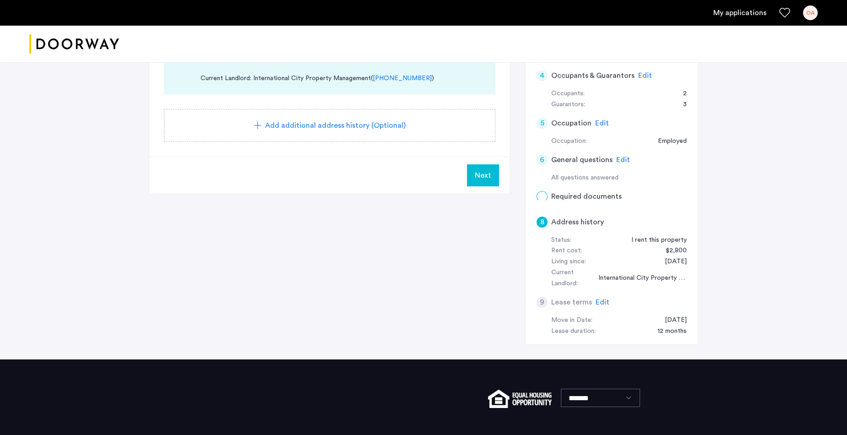
scroll to position [0, 0]
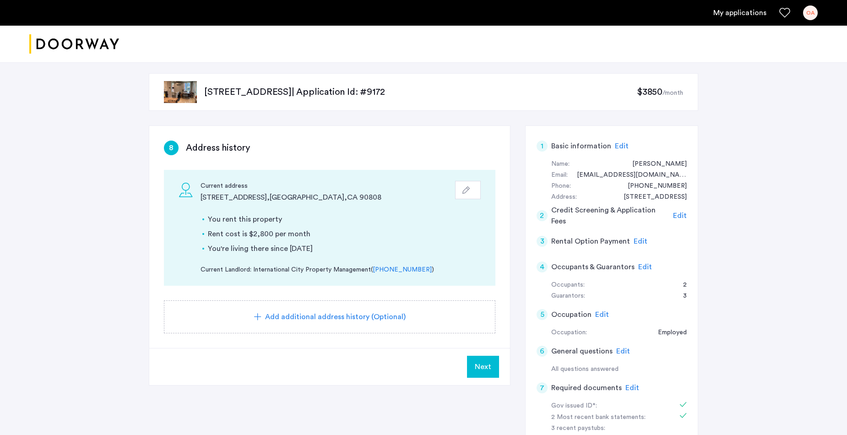
click at [488, 365] on span "Next" at bounding box center [483, 366] width 16 height 11
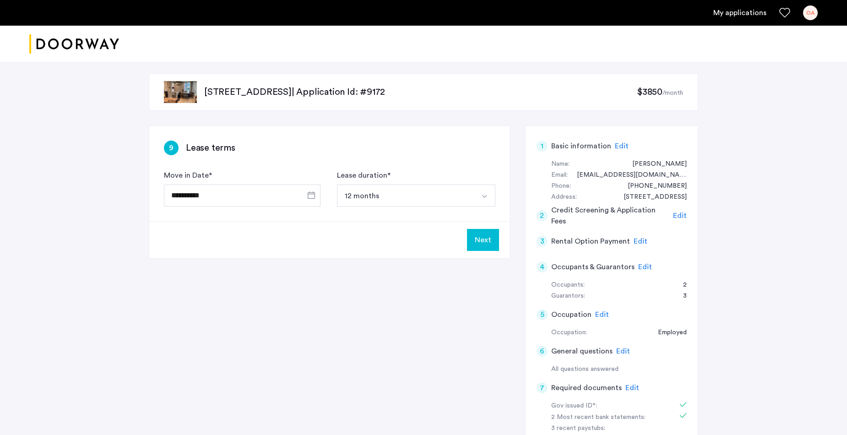
click at [481, 238] on button "Next" at bounding box center [483, 240] width 32 height 22
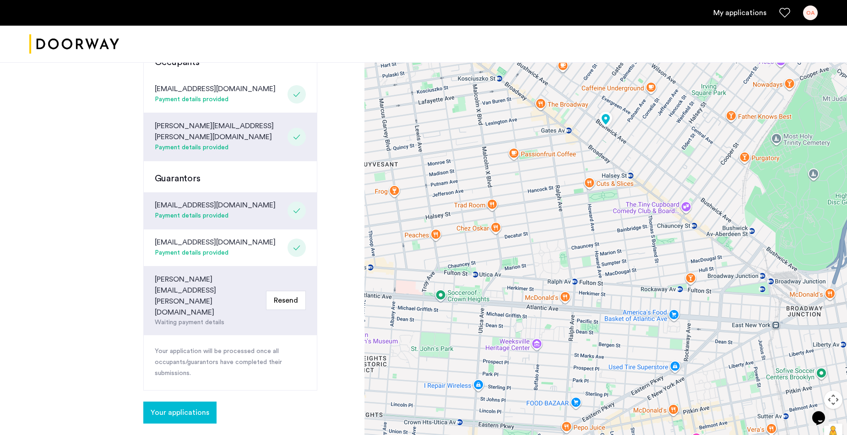
scroll to position [344, 0]
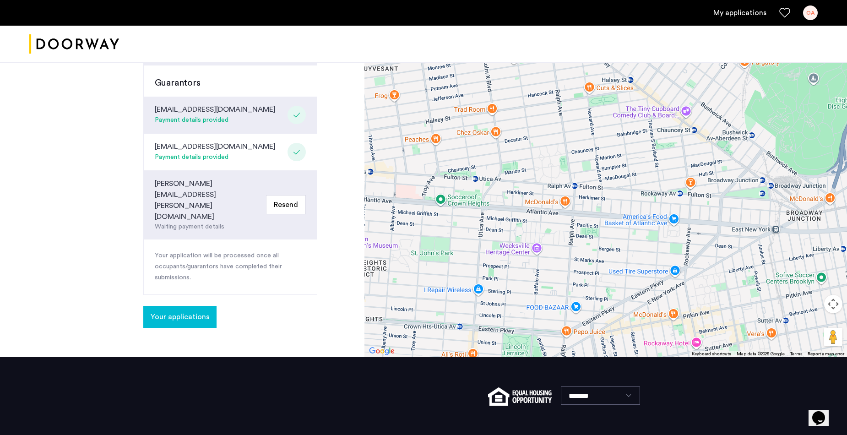
click at [177, 311] on span "Your applications" at bounding box center [180, 316] width 59 height 11
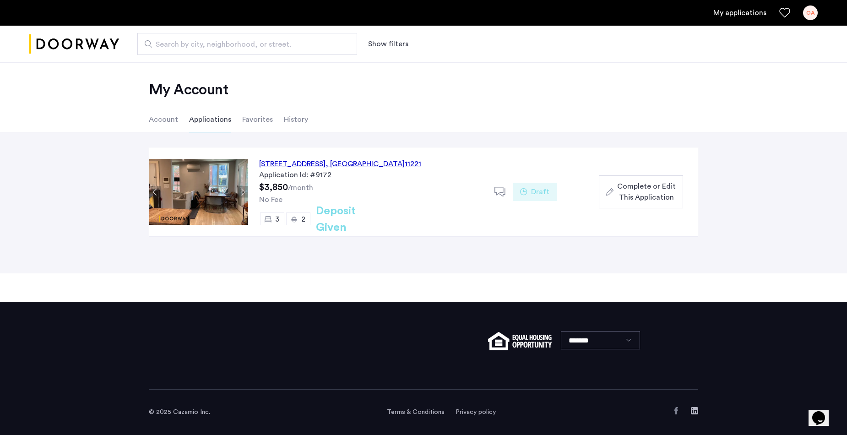
click at [657, 189] on span "Complete or Edit This Application" at bounding box center [646, 192] width 59 height 22
